Goal: Find contact information: Find contact information

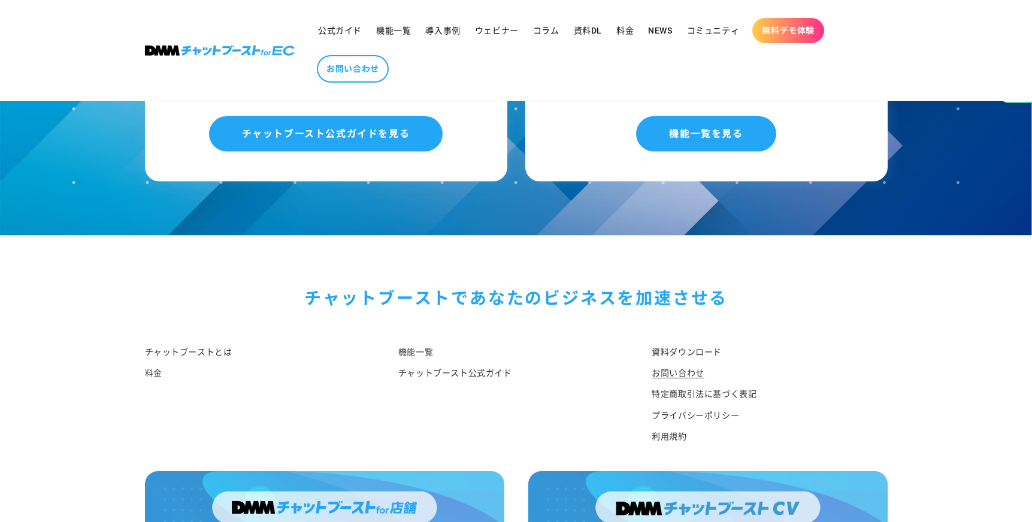
scroll to position [1262, 0]
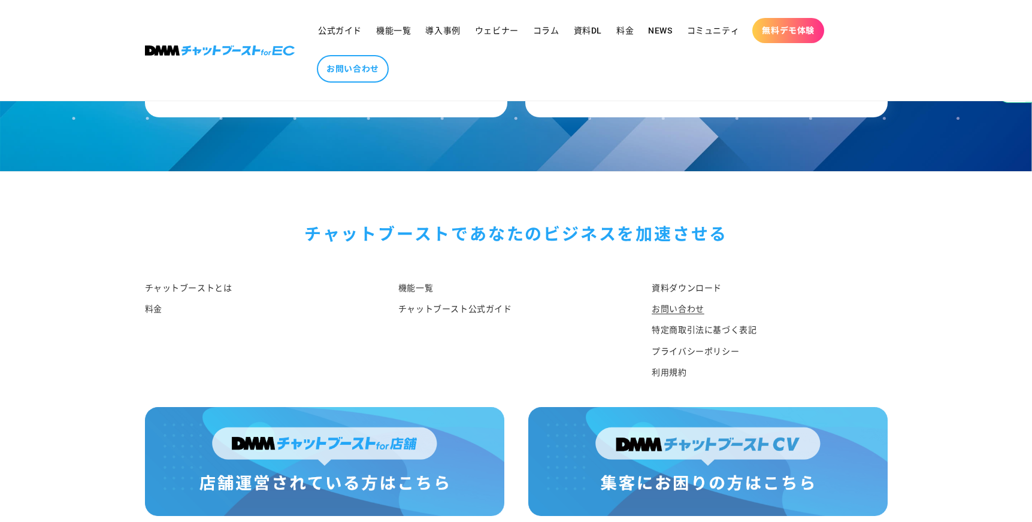
drag, startPoint x: 73, startPoint y: 302, endPoint x: 76, endPoint y: 312, distance: 10.0
click at [73, 308] on footer "チャットブーストで あなたのビジネスを加速させる チャットブーストとは 料金 機能一覧 チャットブースト公式ガイド 資料ダウンロード お問い合わせ 特定商取引…" at bounding box center [516, 371] width 1032 height 400
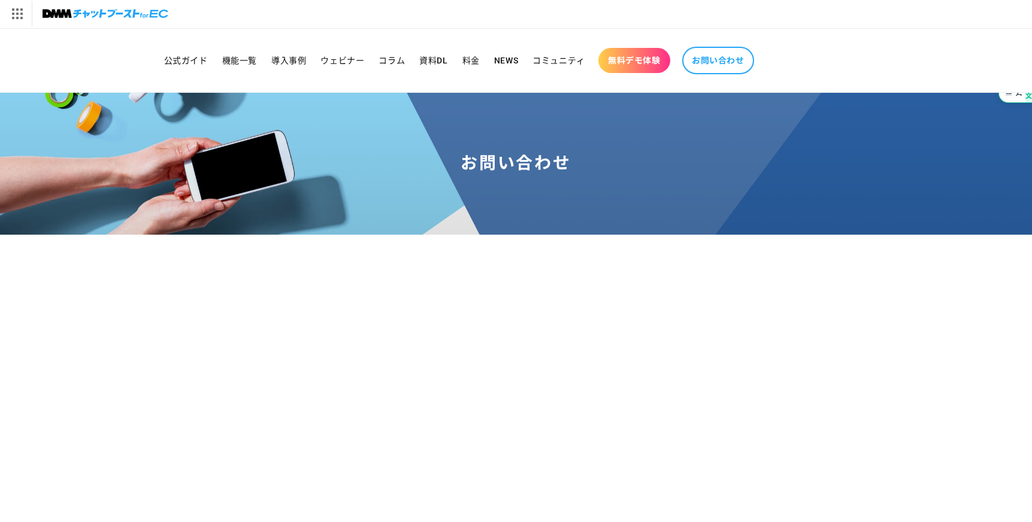
scroll to position [0, 0]
click at [53, 15] on img at bounding box center [106, 14] width 126 height 17
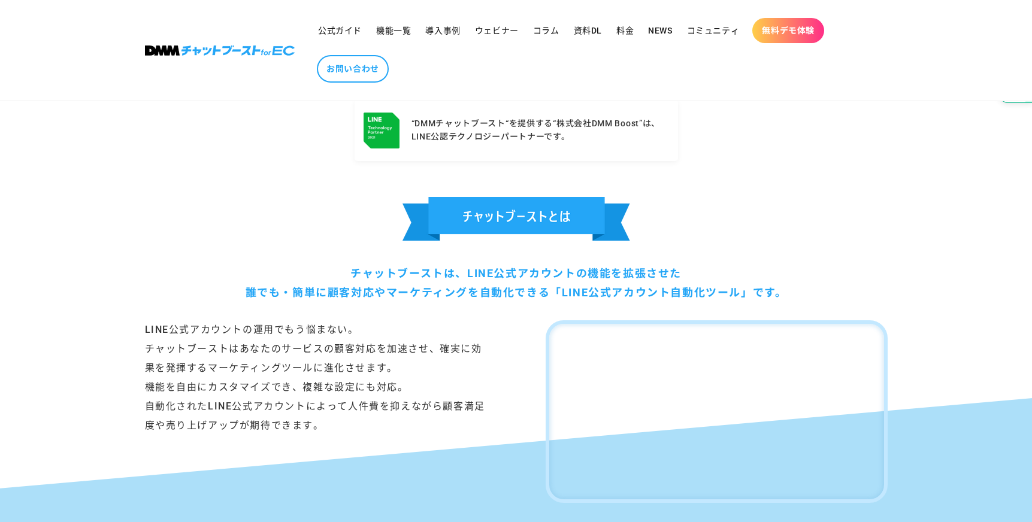
scroll to position [699, 0]
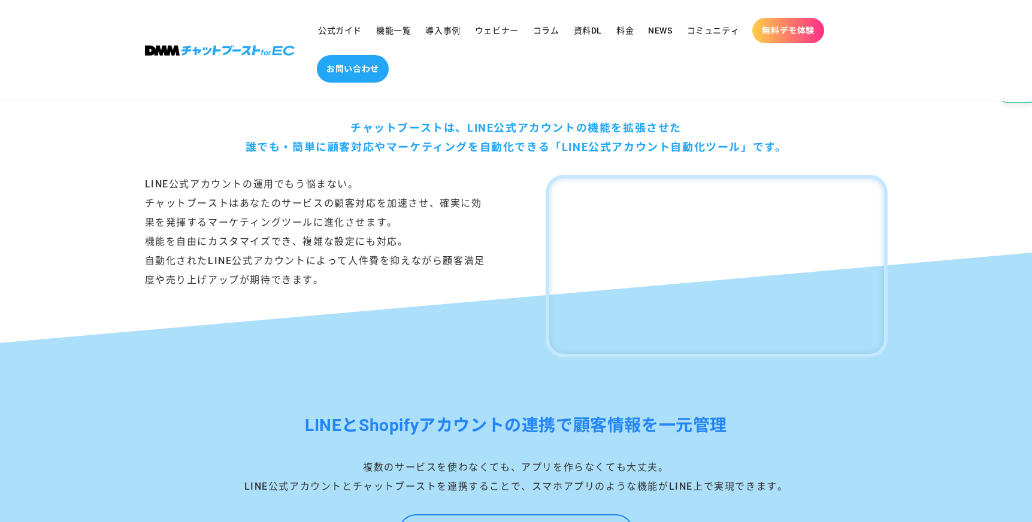
click at [346, 62] on link "お問い合わせ" at bounding box center [353, 69] width 72 height 28
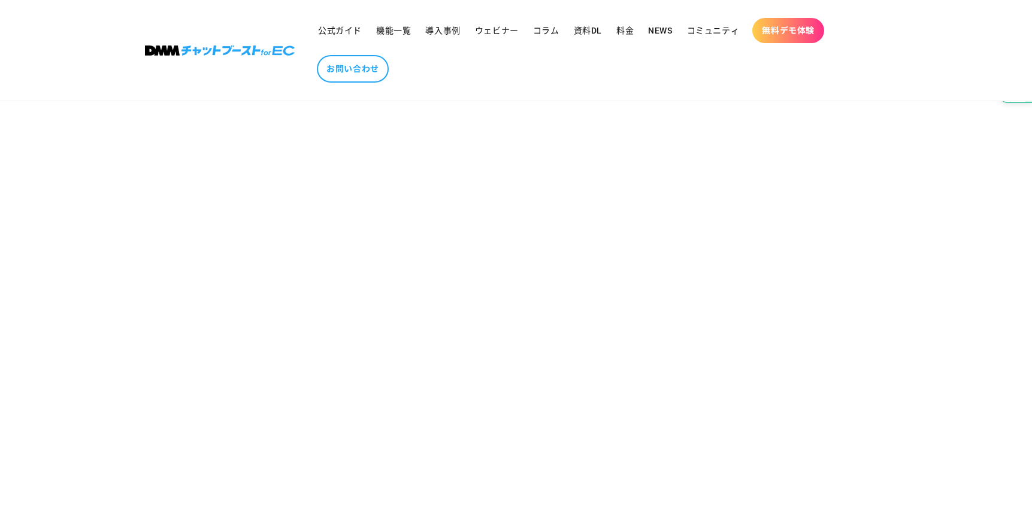
scroll to position [280, 0]
click at [793, 386] on section "お問い合わせ" at bounding box center [516, 308] width 1032 height 914
